Goal: Navigation & Orientation: Go to known website

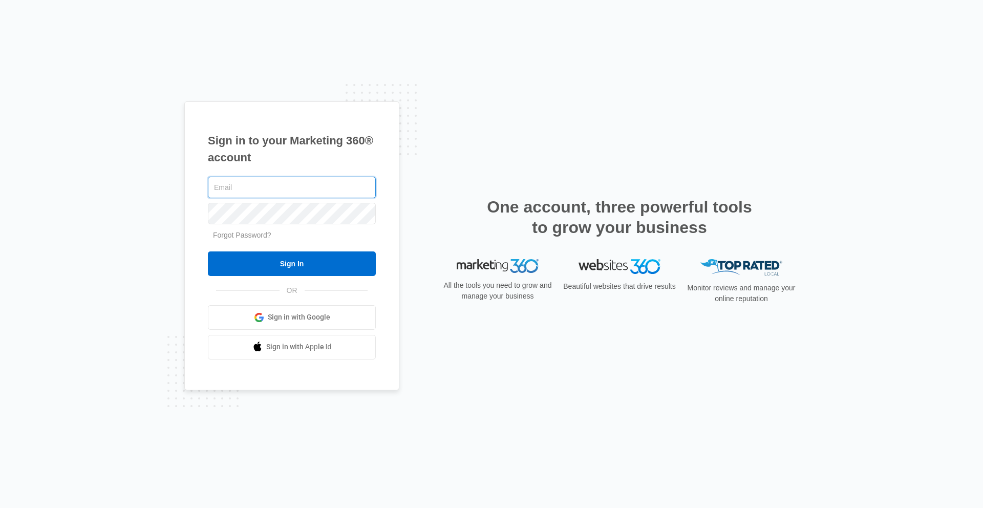
type input "[EMAIL_ADDRESS][DOMAIN_NAME]"
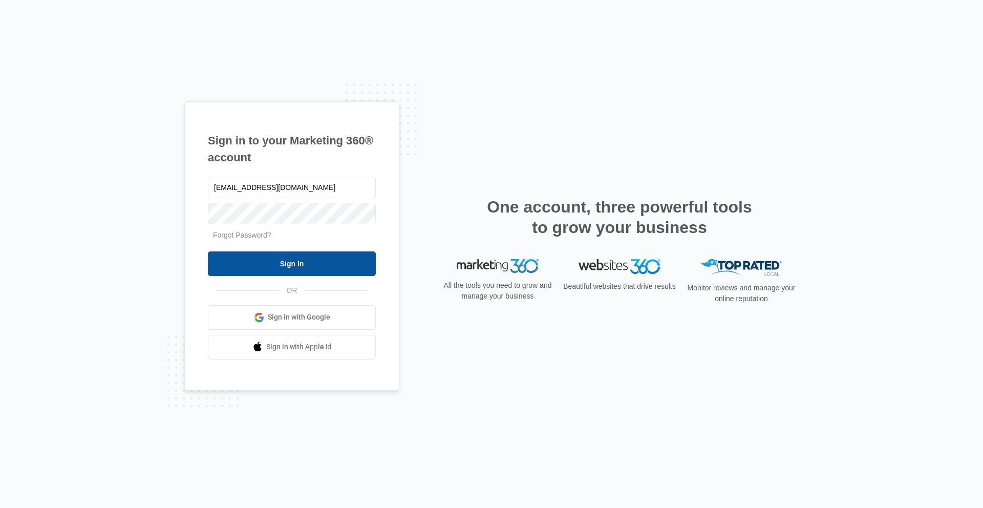
click at [325, 260] on input "Sign In" at bounding box center [292, 263] width 168 height 25
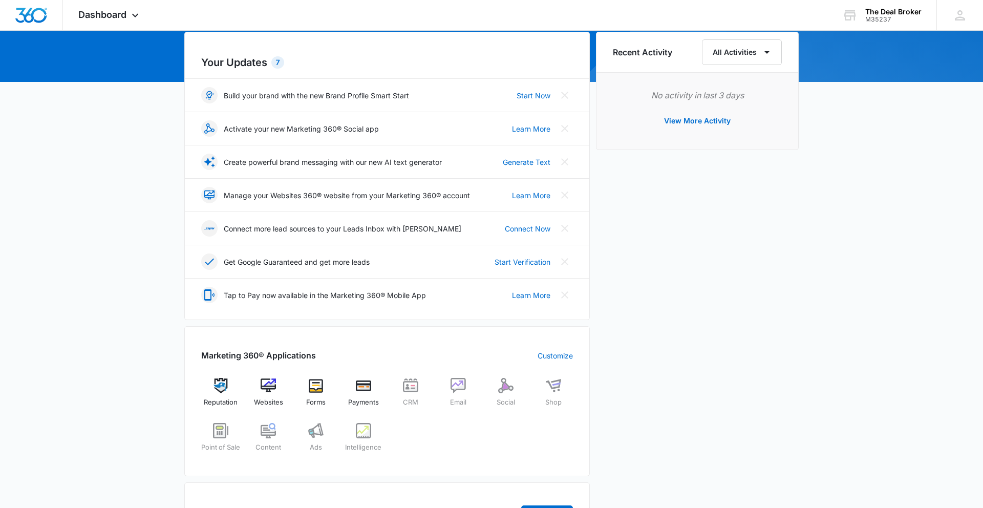
scroll to position [104, 0]
